Goal: Information Seeking & Learning: Check status

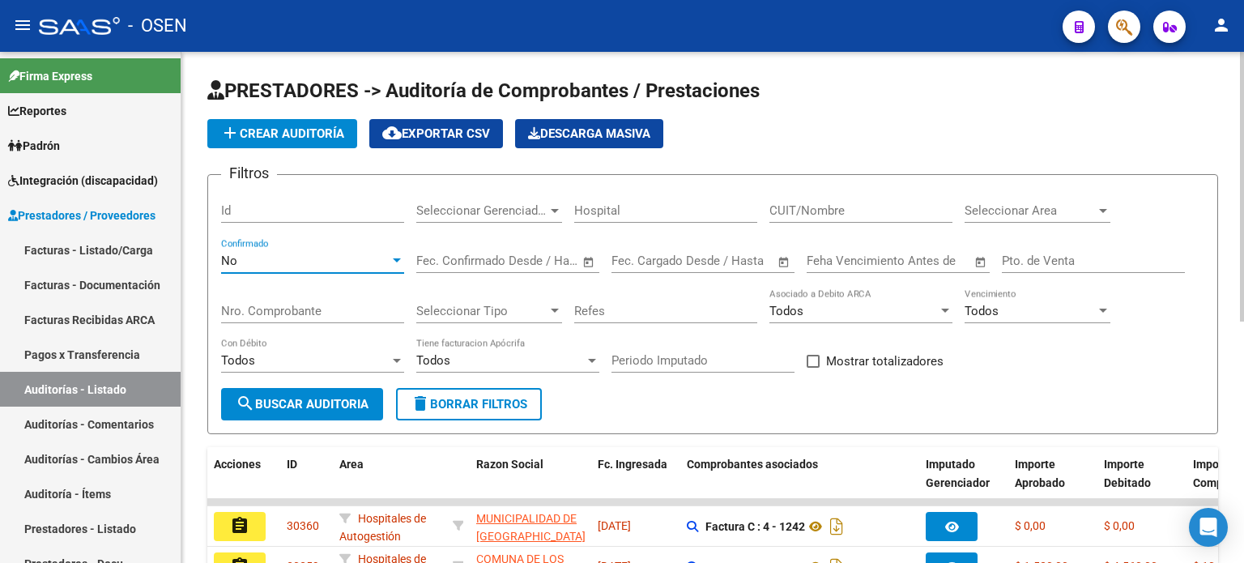
click at [399, 258] on div at bounding box center [397, 260] width 8 height 4
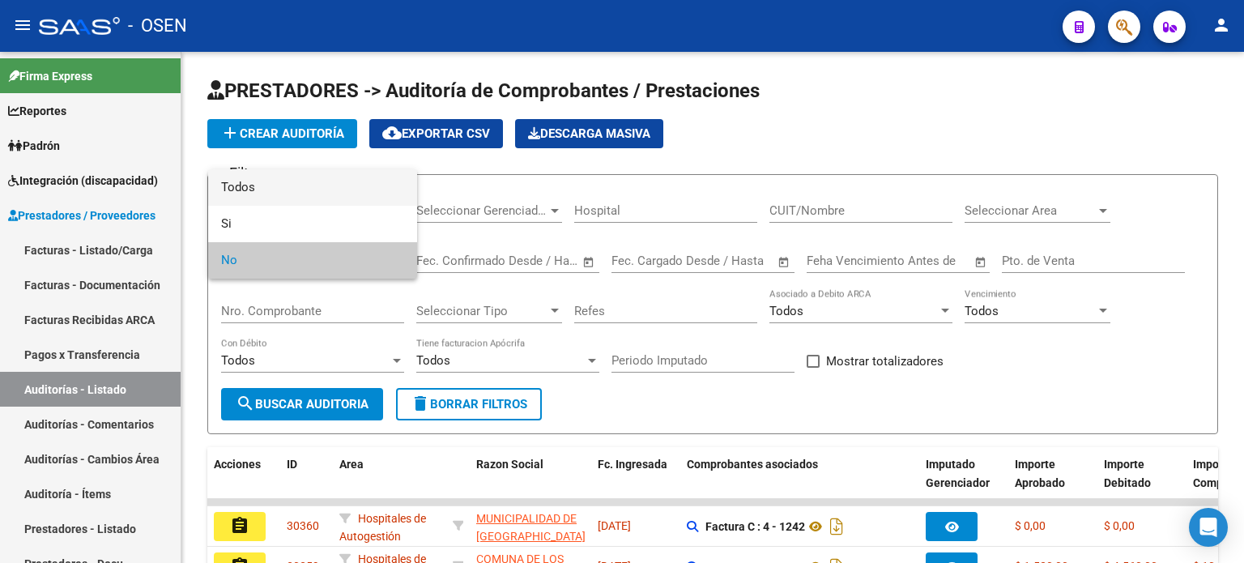
click at [360, 194] on span "Todos" at bounding box center [312, 187] width 183 height 36
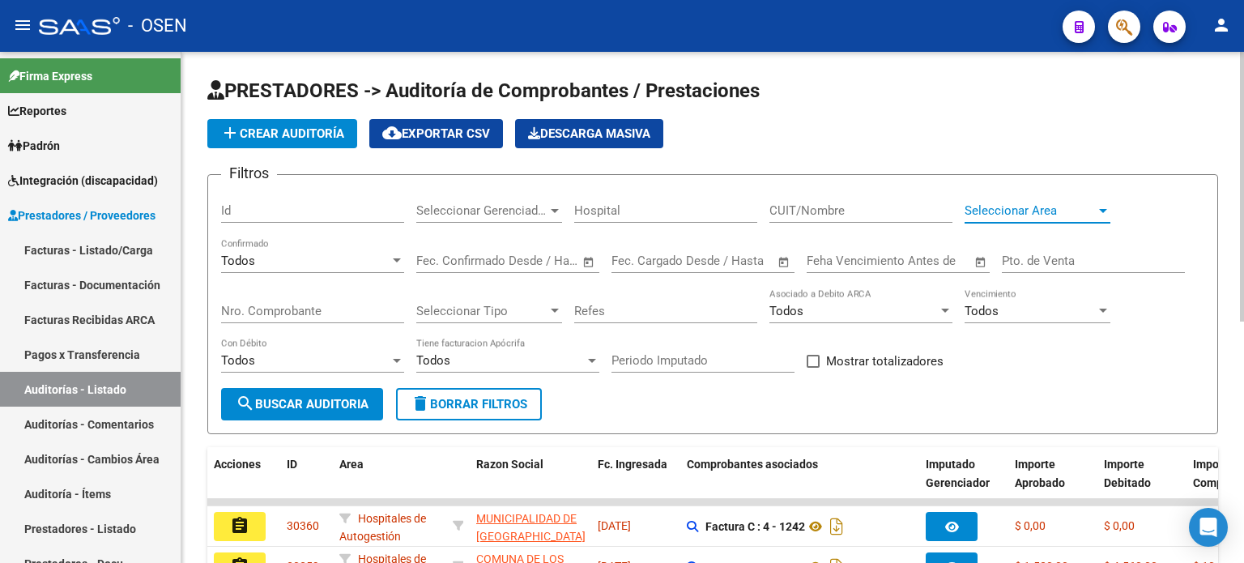
click at [1105, 211] on div at bounding box center [1103, 211] width 8 height 4
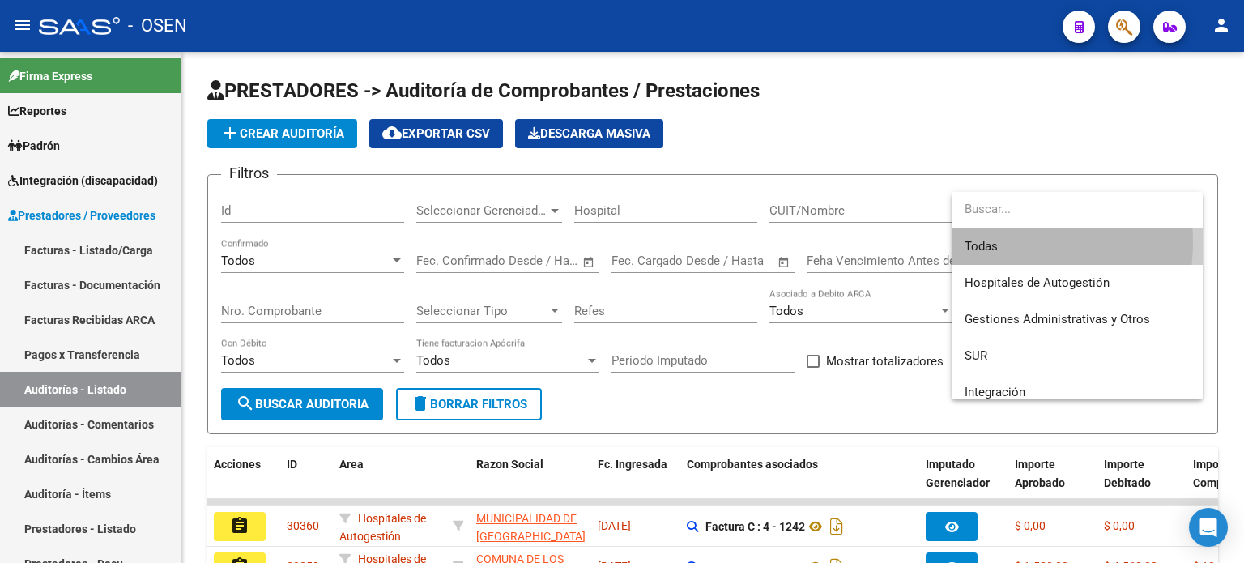
click at [993, 242] on span "Todas" at bounding box center [1077, 246] width 225 height 36
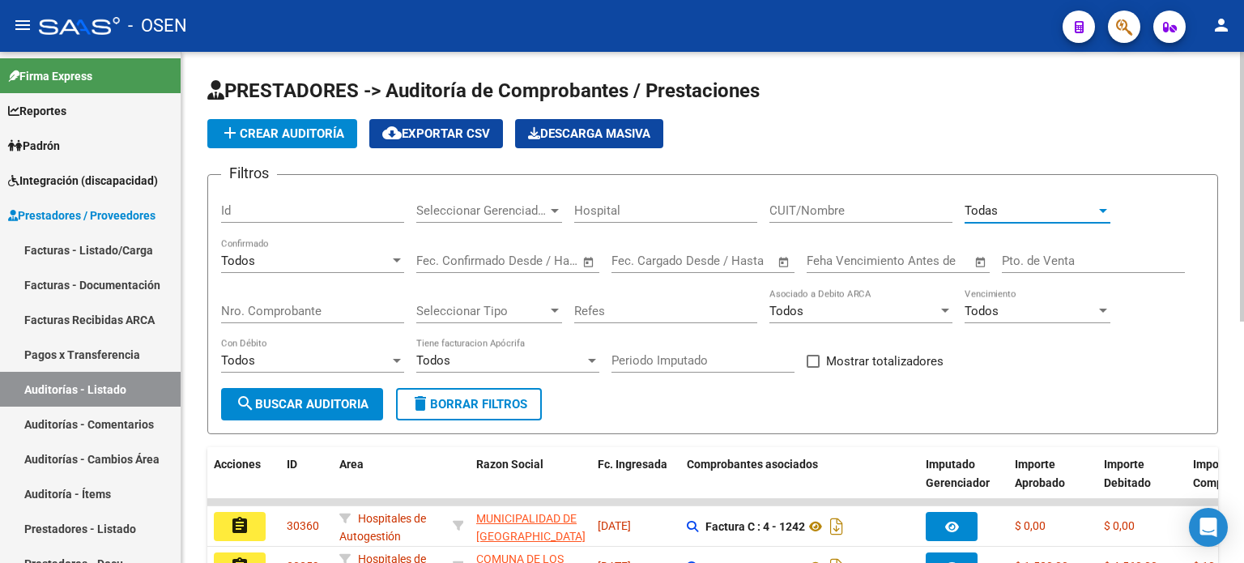
click at [280, 306] on input "Nro. Comprobante" at bounding box center [312, 311] width 183 height 15
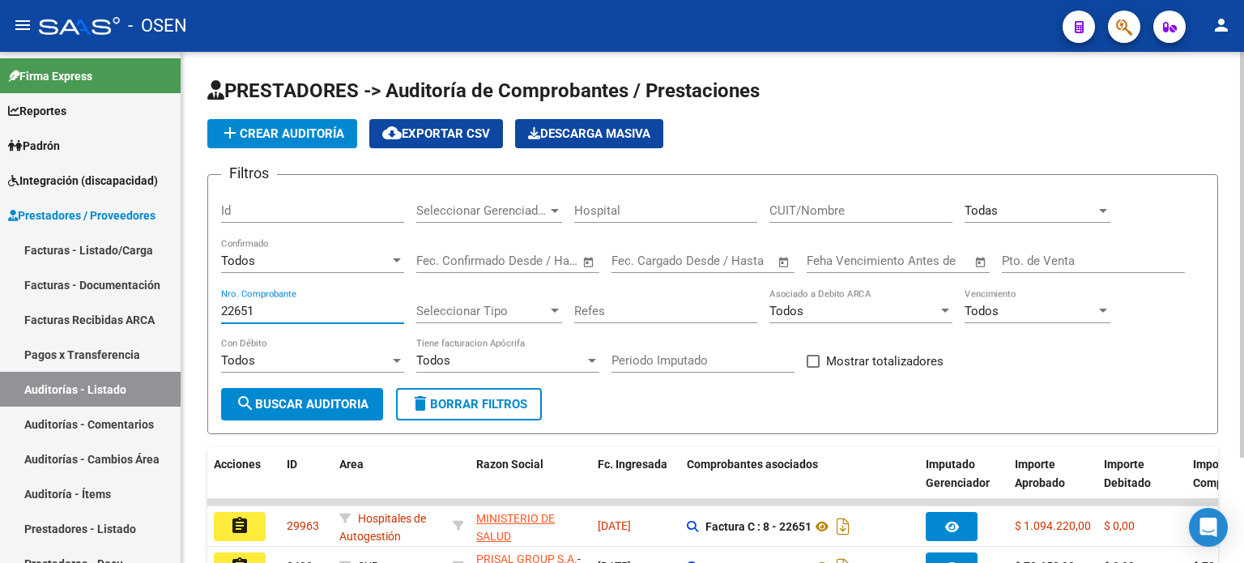
type input "22651"
click at [293, 407] on span "search Buscar Auditoria" at bounding box center [302, 404] width 133 height 15
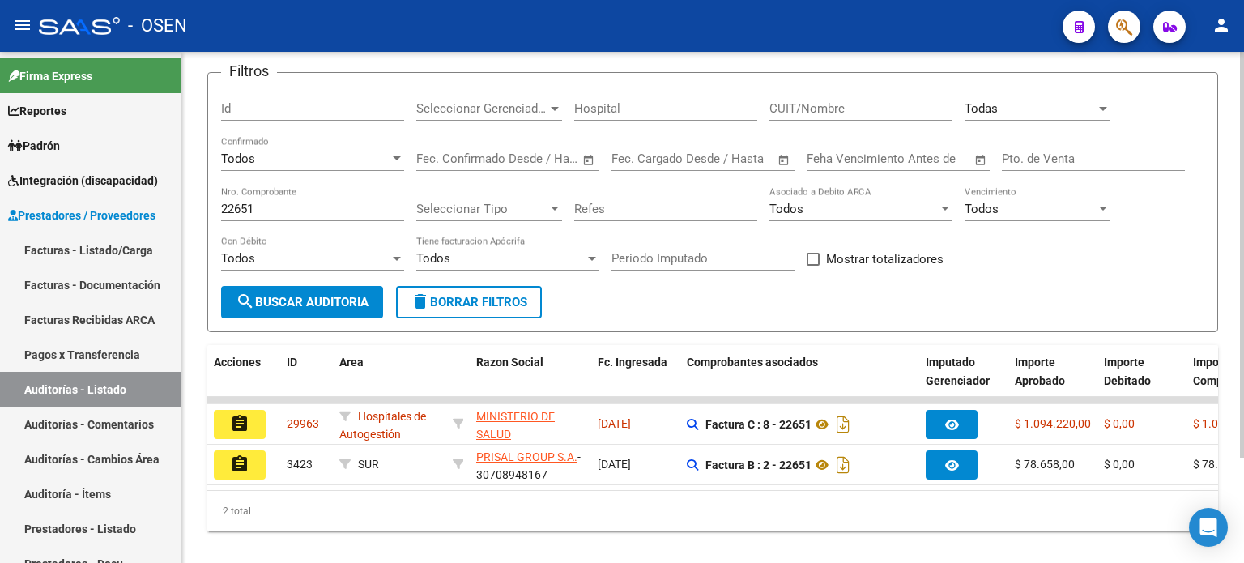
scroll to position [132, 0]
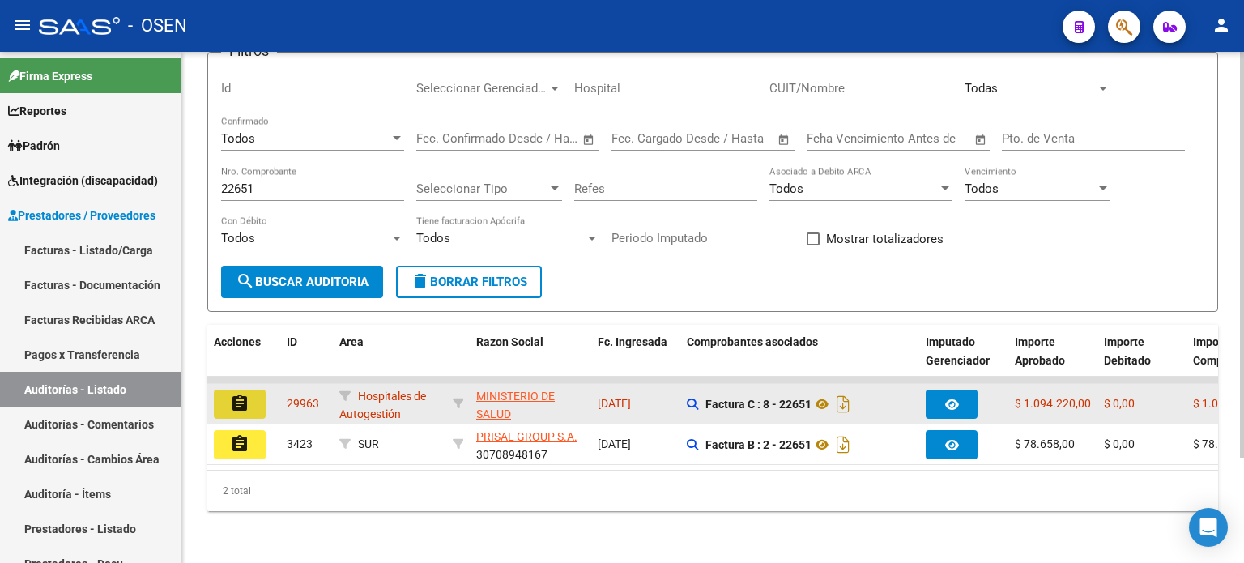
click at [239, 394] on mat-icon "assignment" at bounding box center [239, 403] width 19 height 19
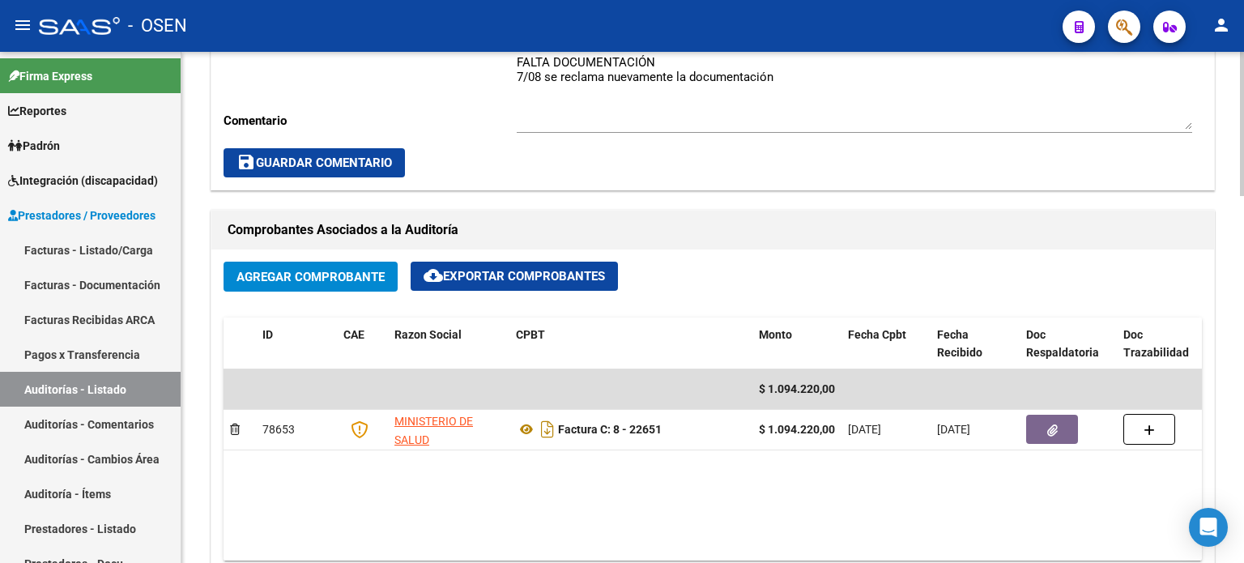
scroll to position [675, 0]
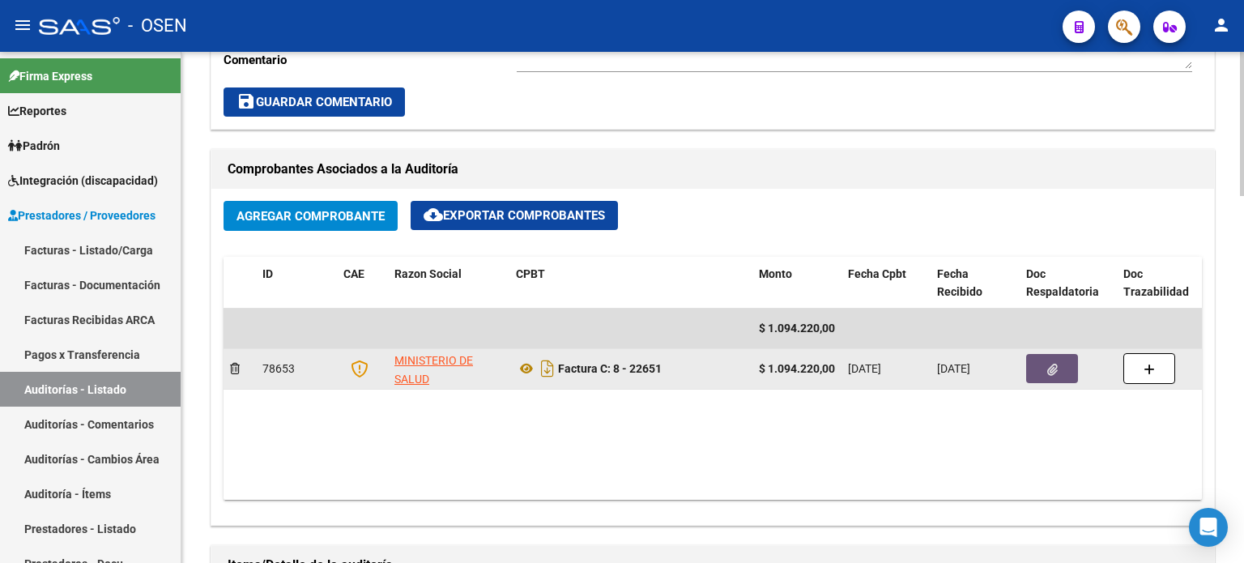
click at [1045, 367] on button "button" at bounding box center [1052, 368] width 52 height 29
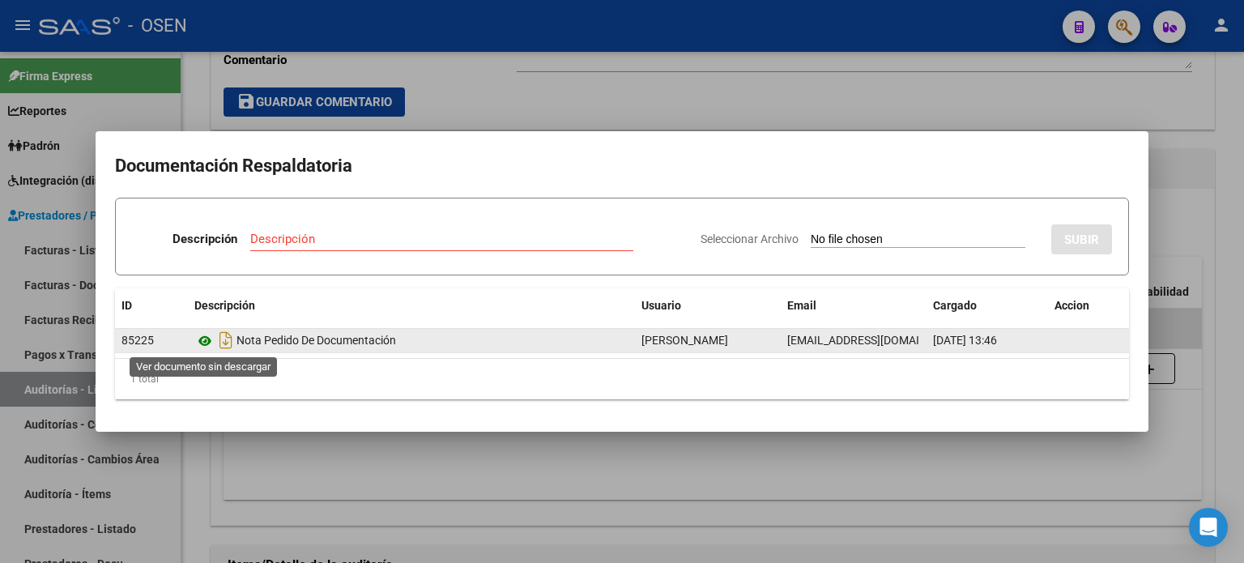
click at [210, 339] on icon at bounding box center [204, 340] width 21 height 19
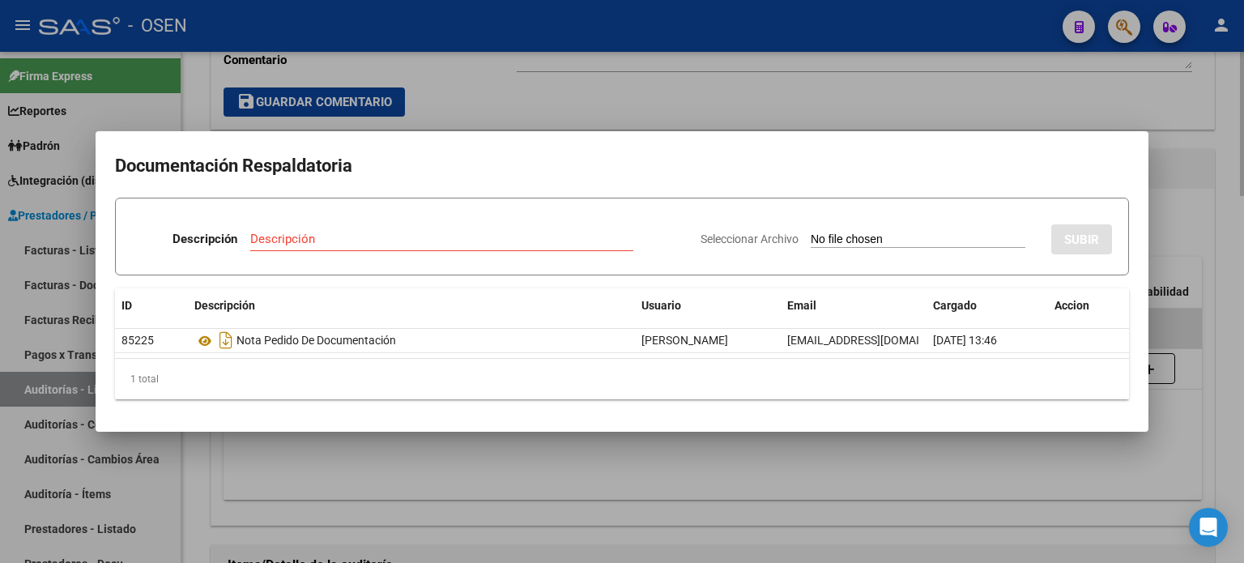
click at [489, 462] on div at bounding box center [622, 281] width 1244 height 563
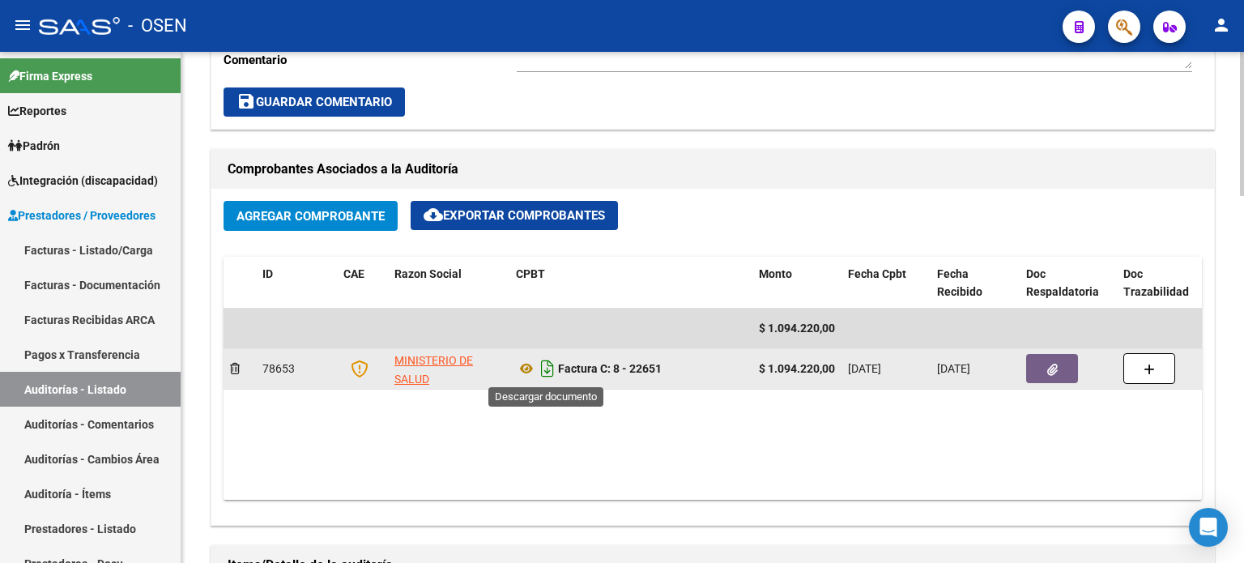
click at [547, 365] on icon "Descargar documento" at bounding box center [547, 369] width 21 height 26
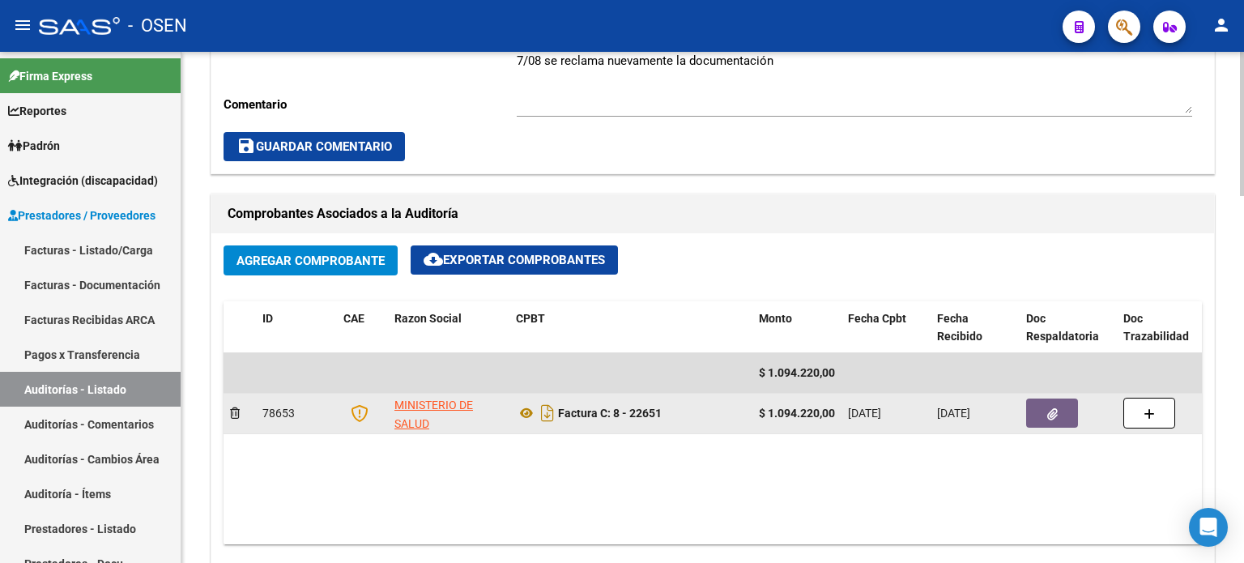
scroll to position [539, 0]
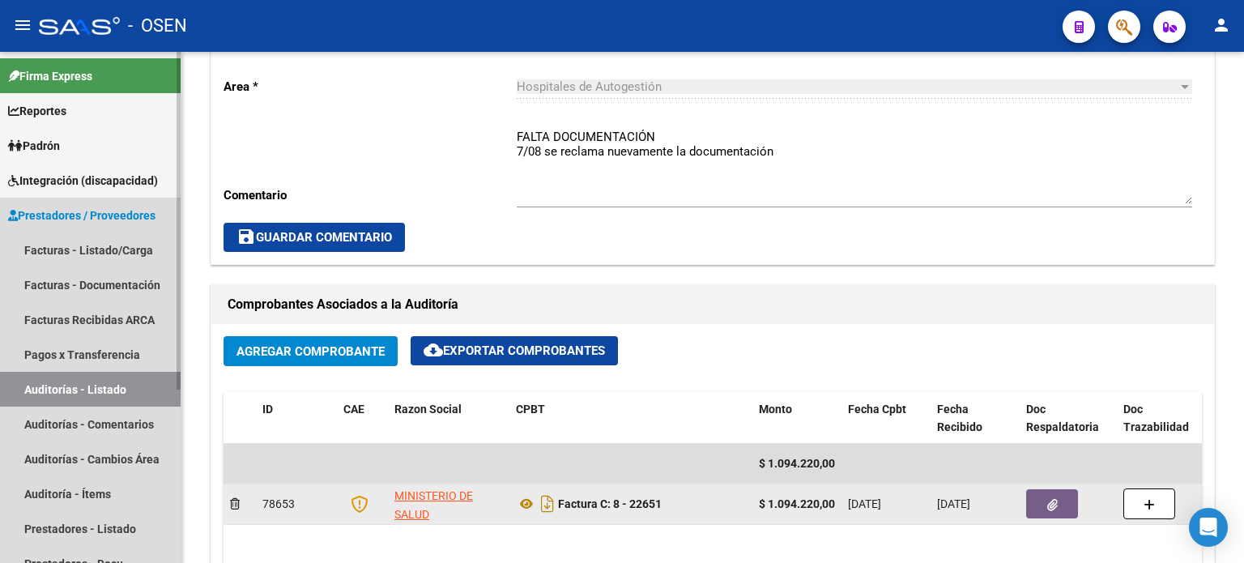
click at [105, 392] on link "Auditorías - Listado" at bounding box center [90, 389] width 181 height 35
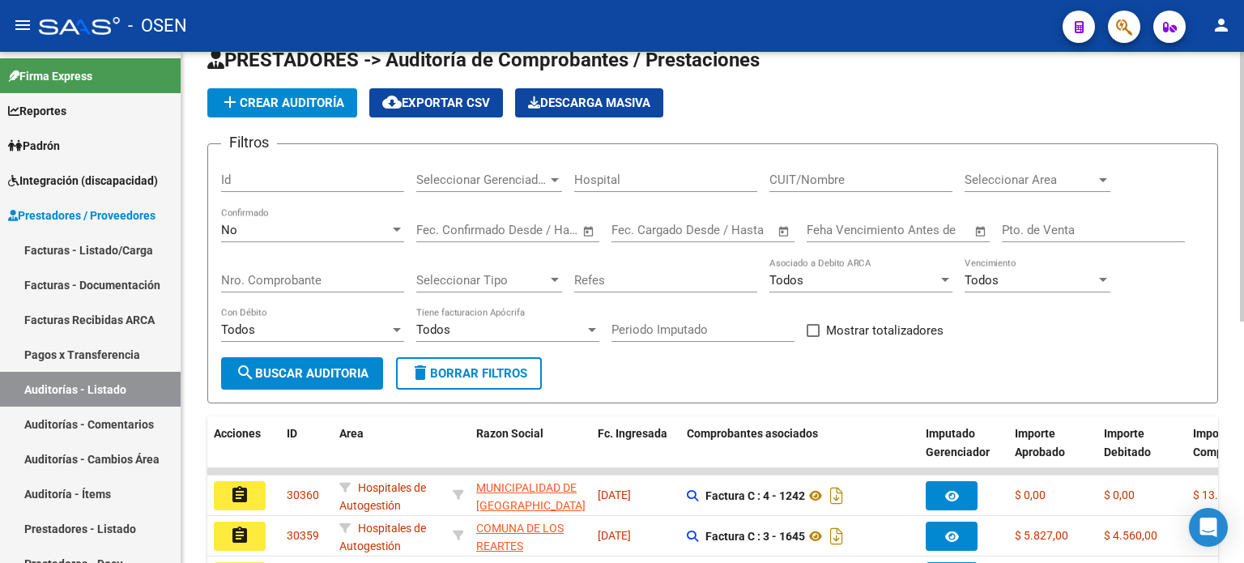
scroll to position [456, 0]
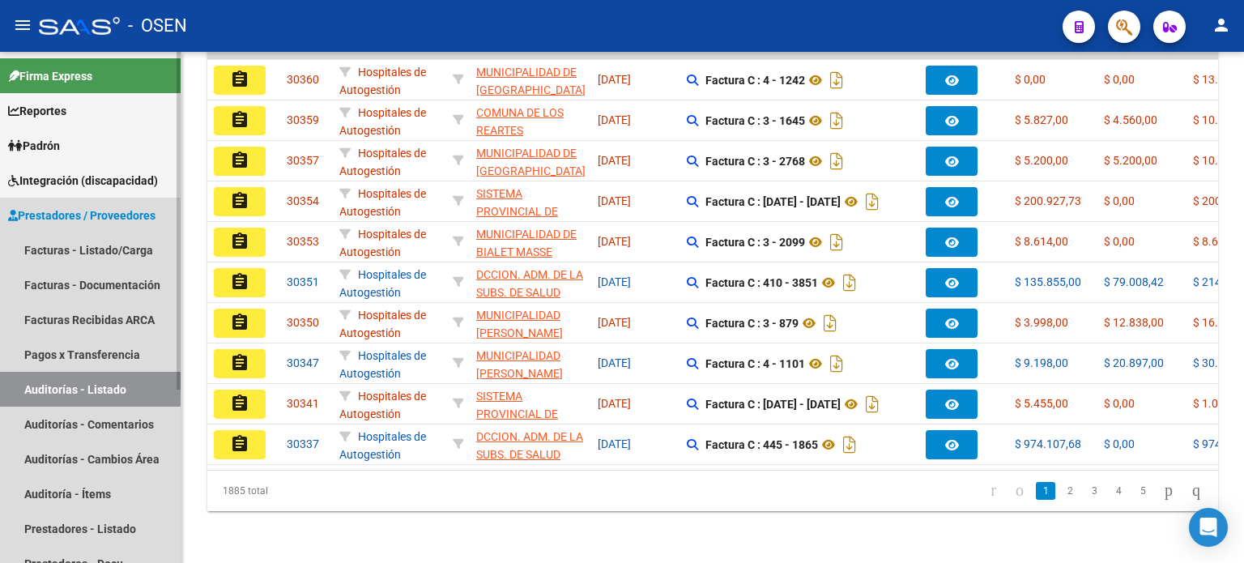
click at [125, 375] on link "Auditorías - Listado" at bounding box center [90, 389] width 181 height 35
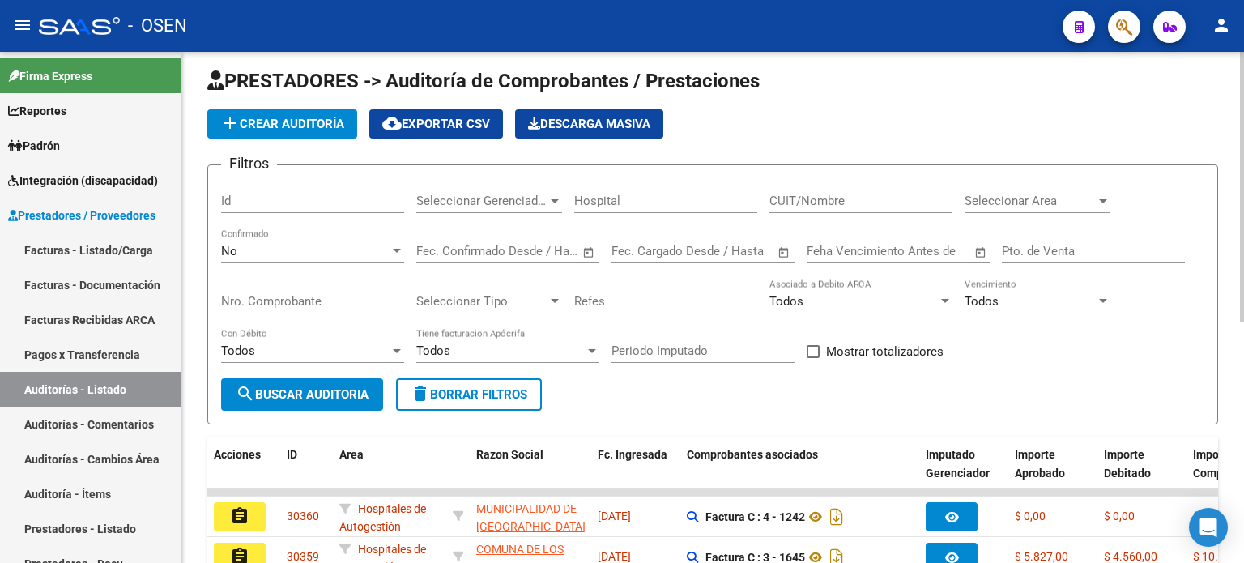
scroll to position [0, 0]
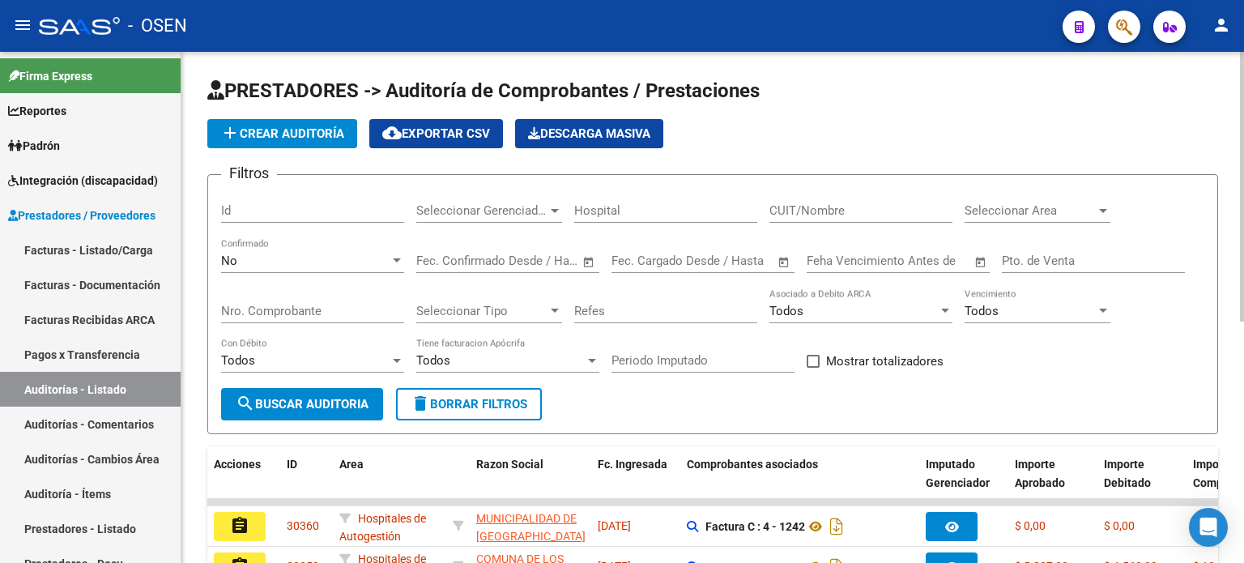
click at [1212, 219] on div "PRESTADORES -> Auditoría de Comprobantes / Prestaciones add Crear Auditoría clo…" at bounding box center [714, 530] width 1067 height 957
click at [1102, 209] on div at bounding box center [1103, 211] width 8 height 4
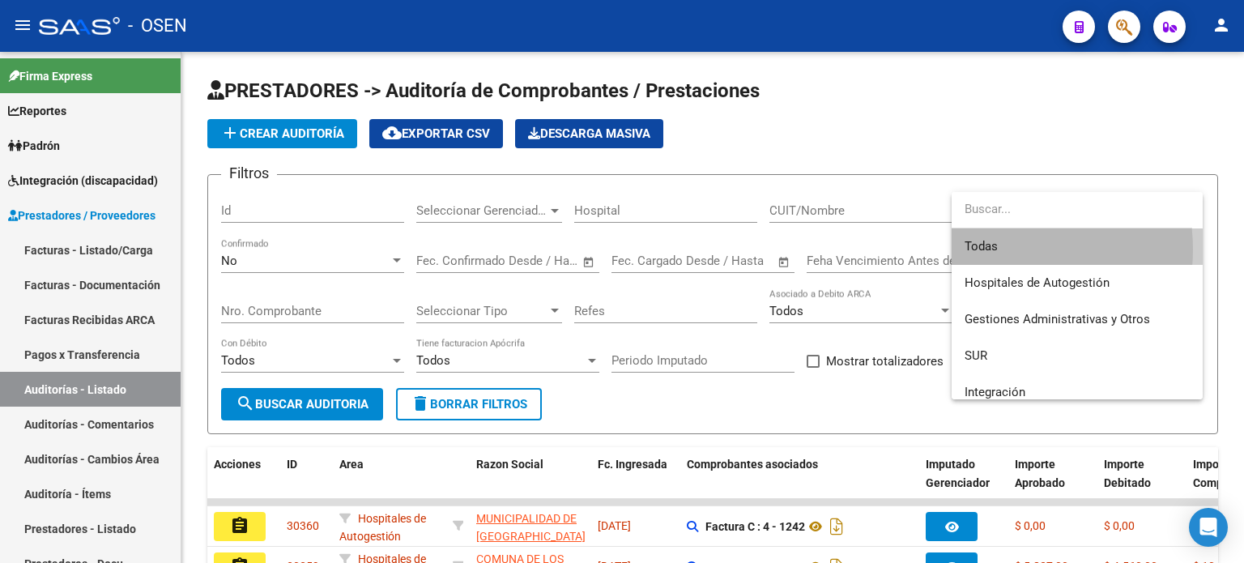
click at [998, 249] on span "Todas" at bounding box center [1077, 246] width 225 height 36
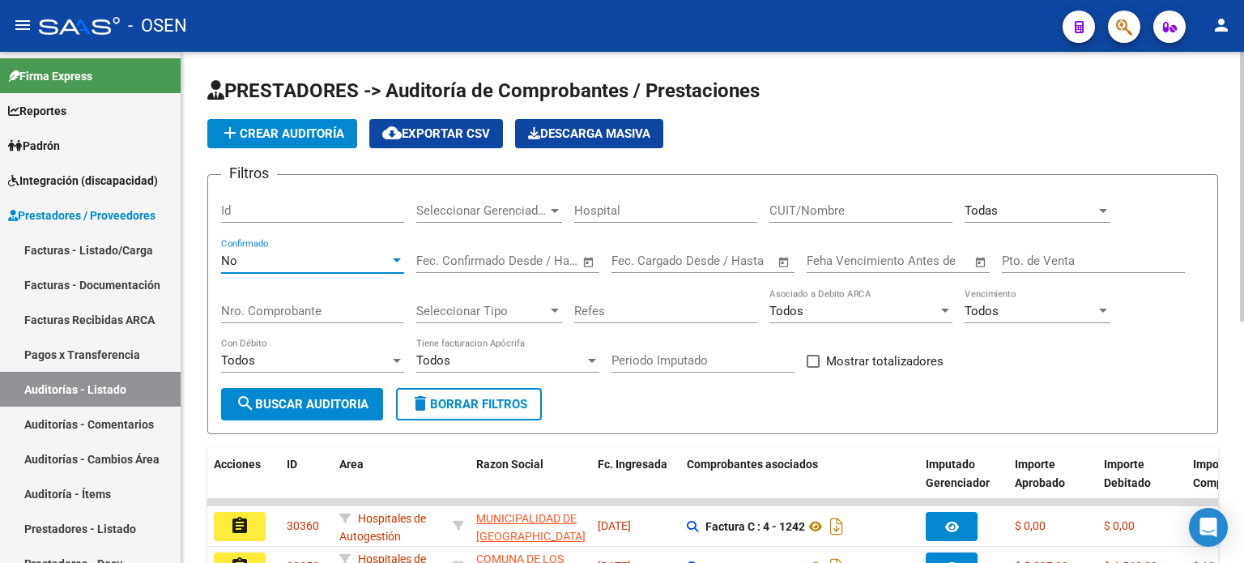
click at [401, 258] on div at bounding box center [397, 260] width 15 height 13
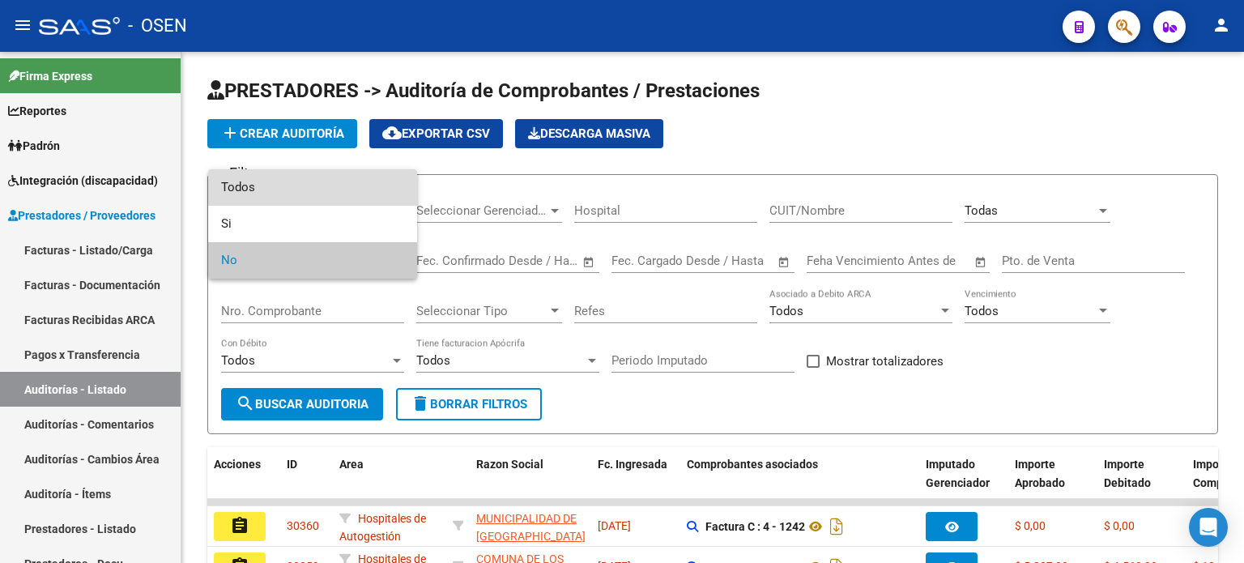
click at [300, 197] on span "Todos" at bounding box center [312, 187] width 183 height 36
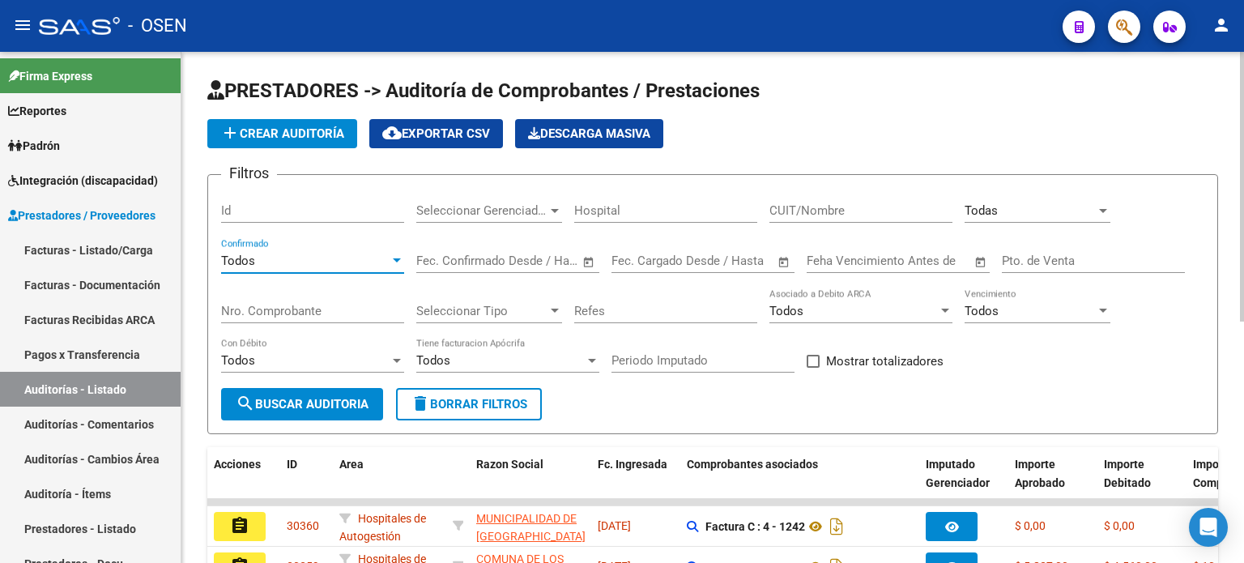
click at [268, 404] on span "search Buscar Auditoria" at bounding box center [302, 404] width 133 height 15
click at [271, 307] on input "Nro. Comprobante" at bounding box center [312, 311] width 183 height 15
type input "22663"
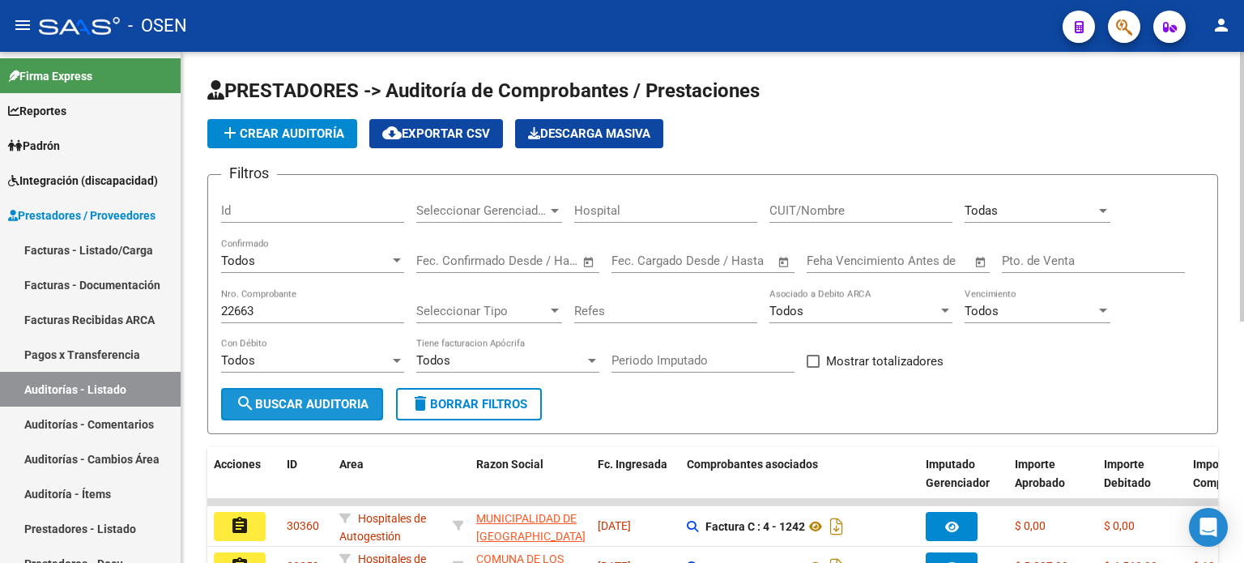
click at [318, 401] on span "search Buscar Auditoria" at bounding box center [302, 404] width 133 height 15
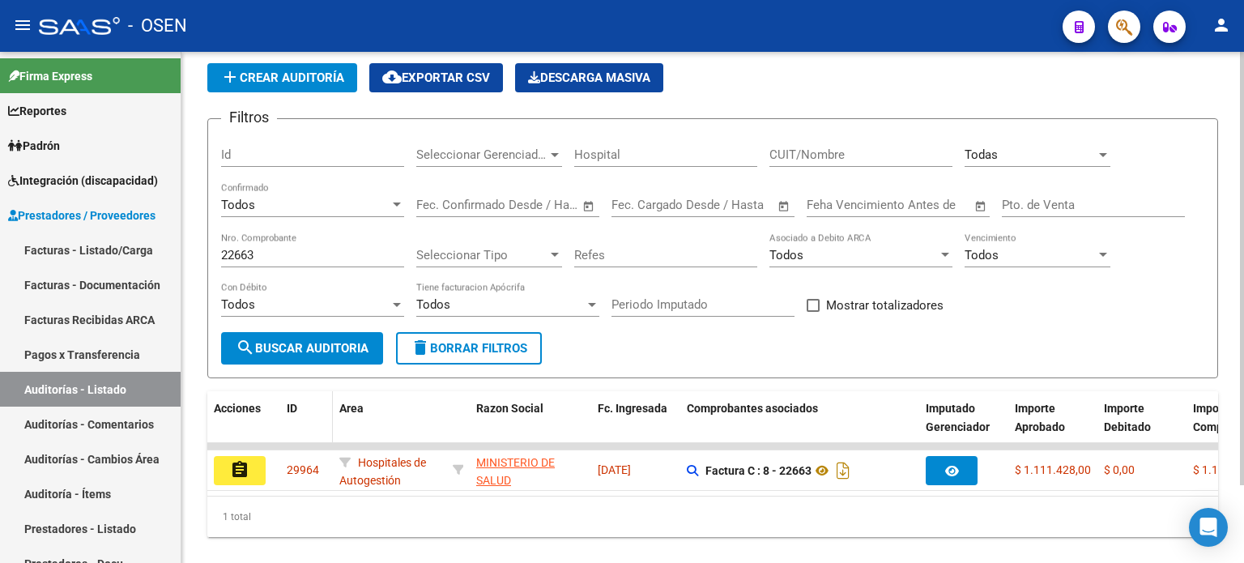
scroll to position [91, 0]
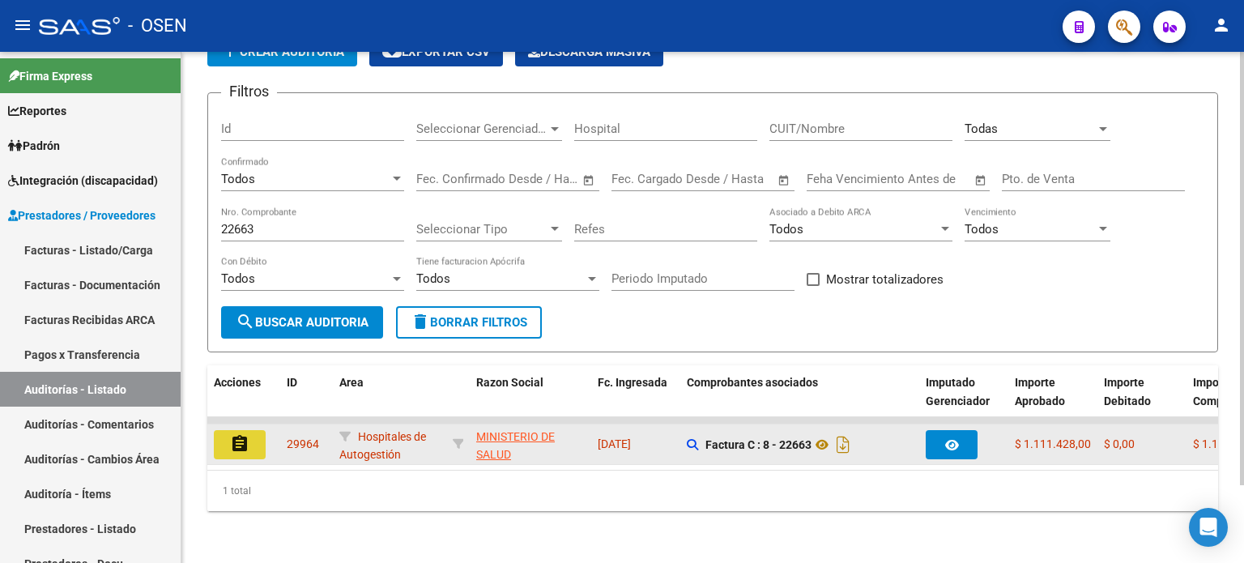
click at [233, 438] on mat-icon "assignment" at bounding box center [239, 443] width 19 height 19
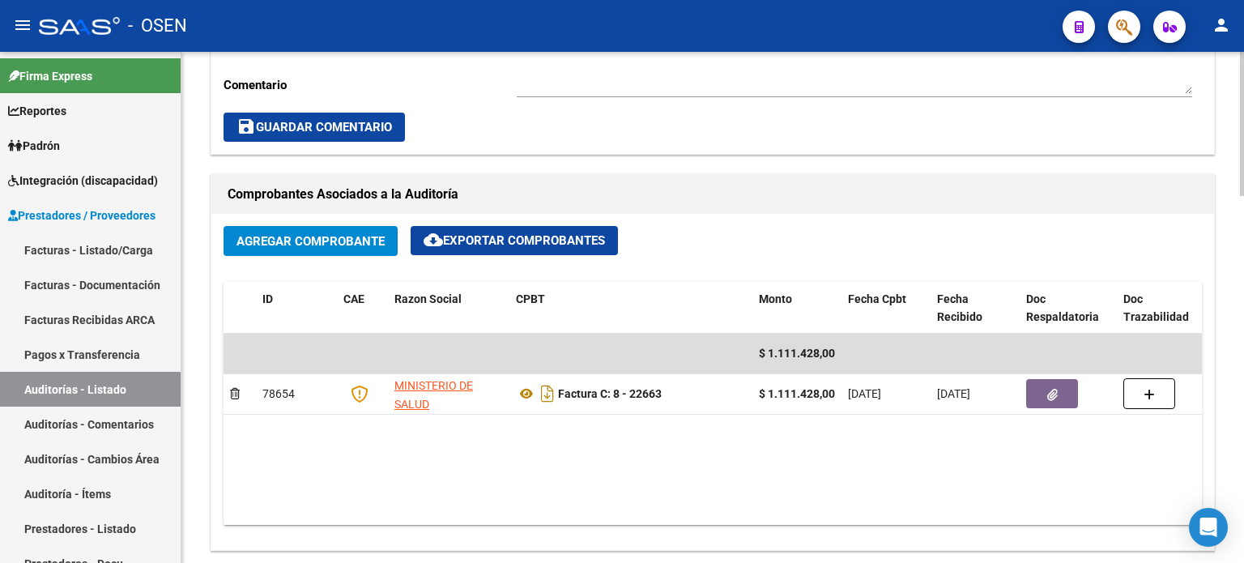
scroll to position [675, 0]
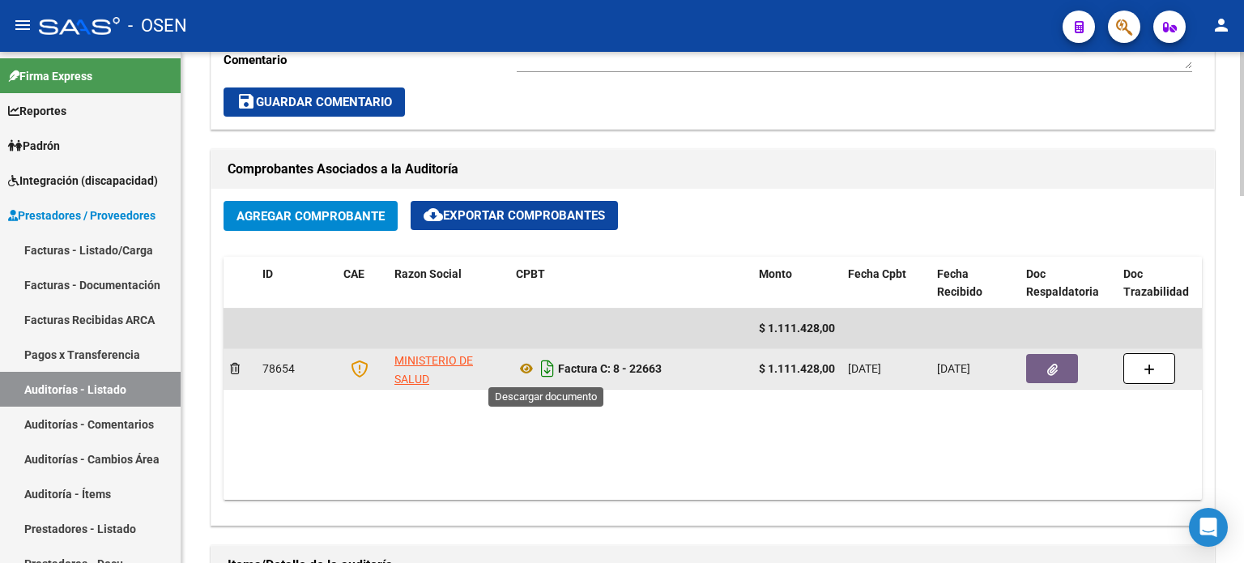
click at [547, 366] on icon "Descargar documento" at bounding box center [547, 369] width 21 height 26
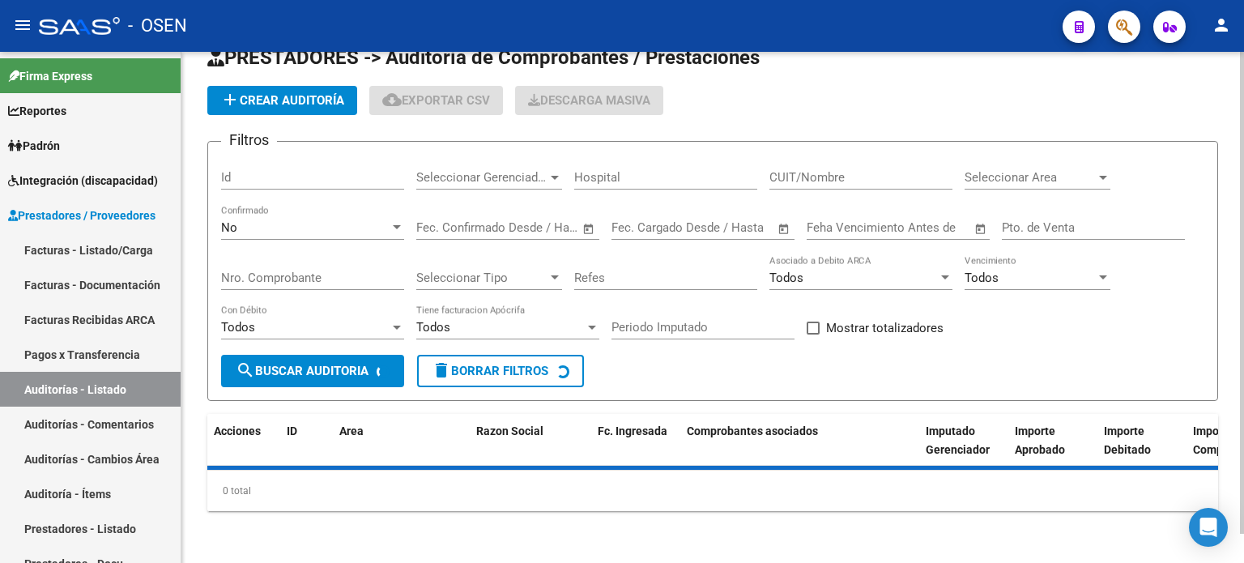
scroll to position [31, 0]
